Goal: Information Seeking & Learning: Learn about a topic

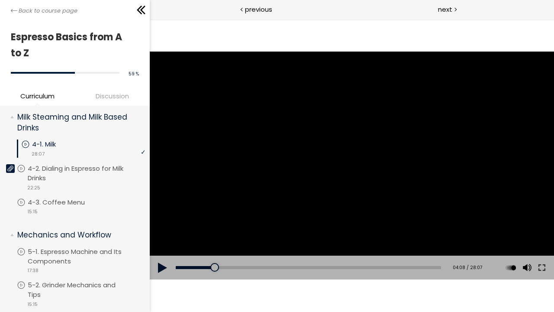
click at [328, 107] on div at bounding box center [351, 165] width 404 height 227
click at [393, 298] on div "Click for sound @keyframes VOLUME_SMALL_WAVE_FLASH { 0% { opacity: 0; } 33% { o…" at bounding box center [351, 165] width 404 height 293
click at [218, 268] on div "04:29" at bounding box center [307, 267] width 265 height 3
click at [186, 295] on div "Click for sound @keyframes VOLUME_SMALL_WAVE_FLASH { 0% { opacity: 0; } 33% { o…" at bounding box center [351, 165] width 404 height 293
click at [513, 287] on div "Click for sound @keyframes VOLUME_SMALL_WAVE_FLASH { 0% { opacity: 0; } 33% { o…" at bounding box center [351, 165] width 404 height 293
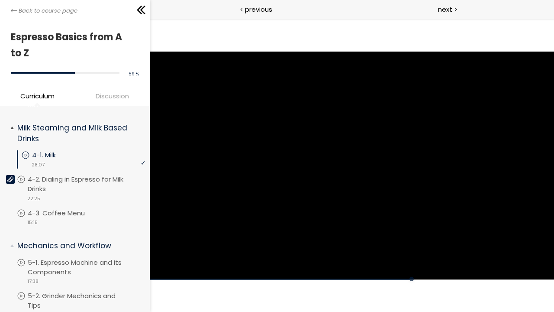
scroll to position [371, 0]
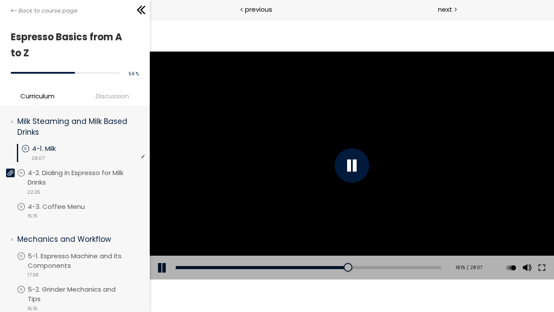
click at [204, 293] on div "Click for sound @keyframes VOLUME_SMALL_WAVE_FLASH { 0% { opacity: 0; } 33% { o…" at bounding box center [351, 165] width 404 height 293
click at [337, 284] on div "Click for sound @keyframes VOLUME_SMALL_WAVE_FLASH { 0% { opacity: 0; } 33% { o…" at bounding box center [351, 165] width 404 height 293
click at [380, 286] on div "Click for sound @keyframes VOLUME_SMALL_WAVE_FLASH { 0% { opacity: 0; } 33% { o…" at bounding box center [351, 165] width 404 height 293
click at [66, 171] on p "4-2. Dialing in Espresso for Milk Drinks" at bounding box center [89, 177] width 118 height 19
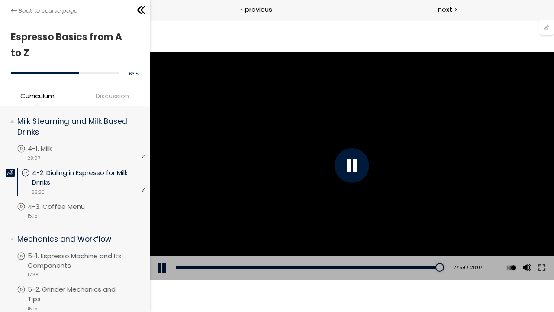
click at [542, 27] on div at bounding box center [546, 27] width 15 height 16
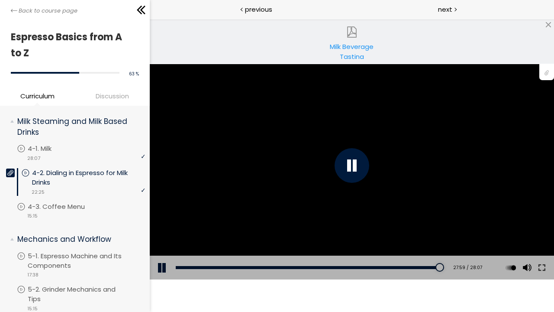
click at [344, 55] on div "Milk Beverage Tasting Protocol.pdf" at bounding box center [352, 50] width 64 height 17
click at [545, 27] on div at bounding box center [548, 24] width 7 height 7
